Goal: Complete application form

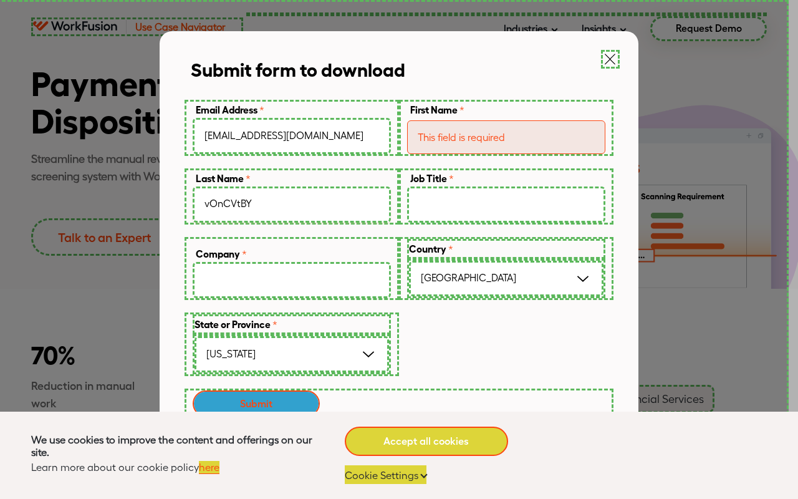
type input "vOnCVtBY"
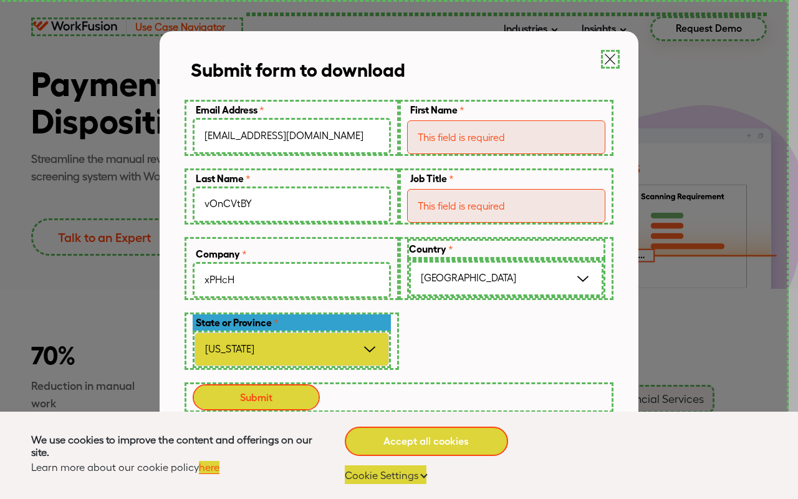
type input "xPHcH"
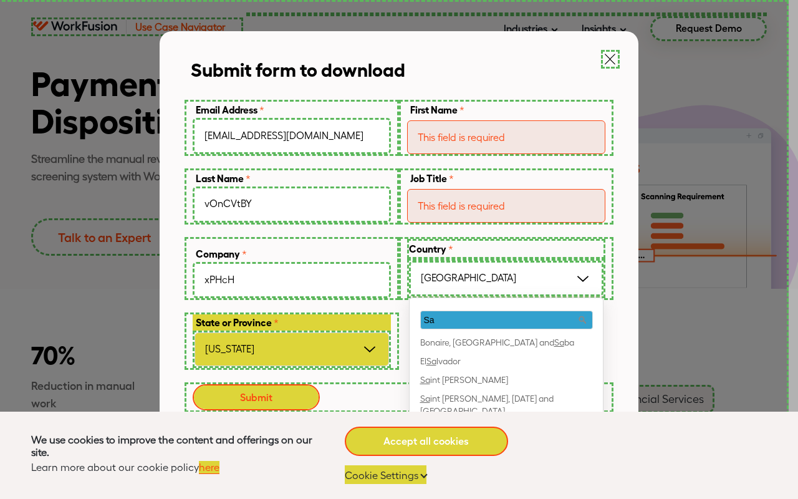
type input "Sa"
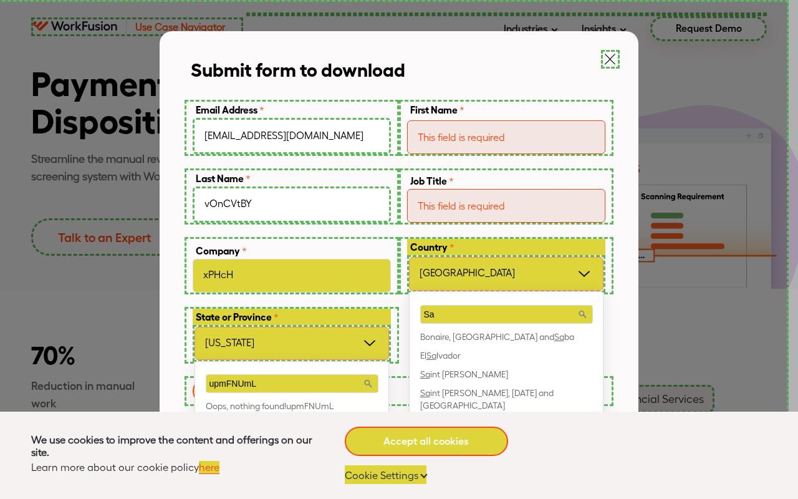
type input "upmFNUmL"
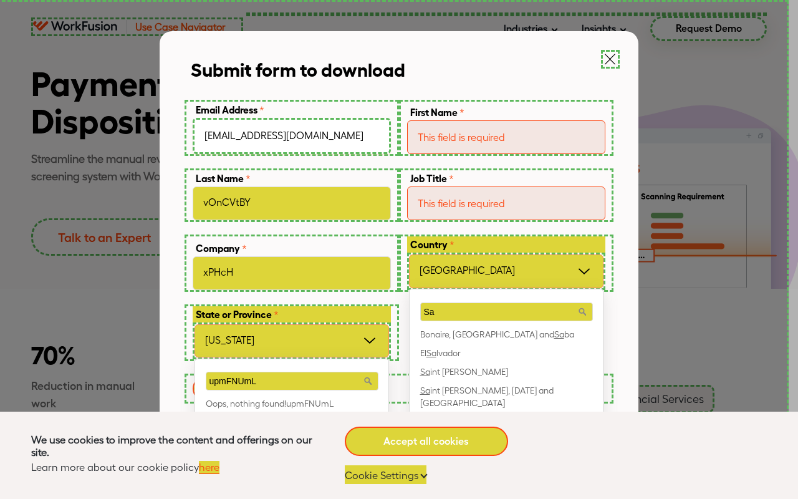
click at [292, 135] on input "[EMAIL_ADDRESS][DOMAIN_NAME]" at bounding box center [292, 136] width 198 height 36
